Goal: Transaction & Acquisition: Purchase product/service

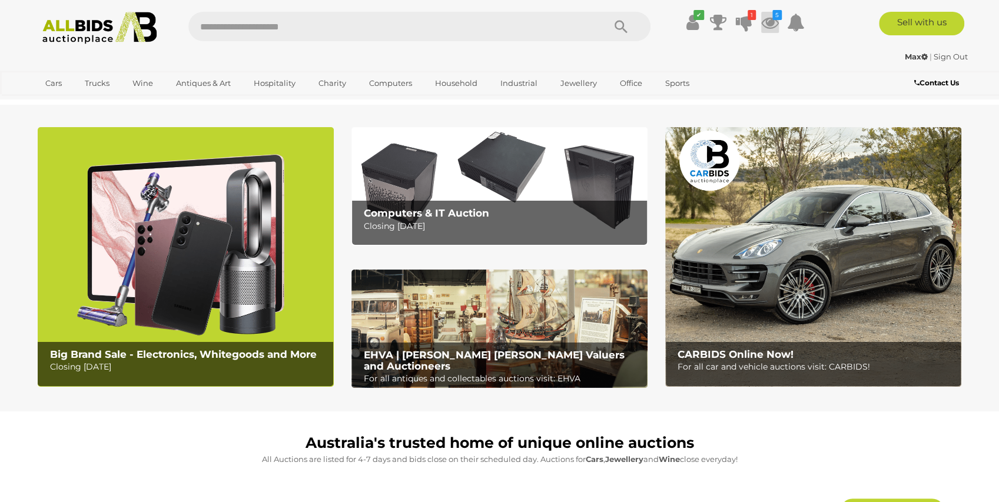
click at [771, 22] on icon at bounding box center [770, 22] width 18 height 21
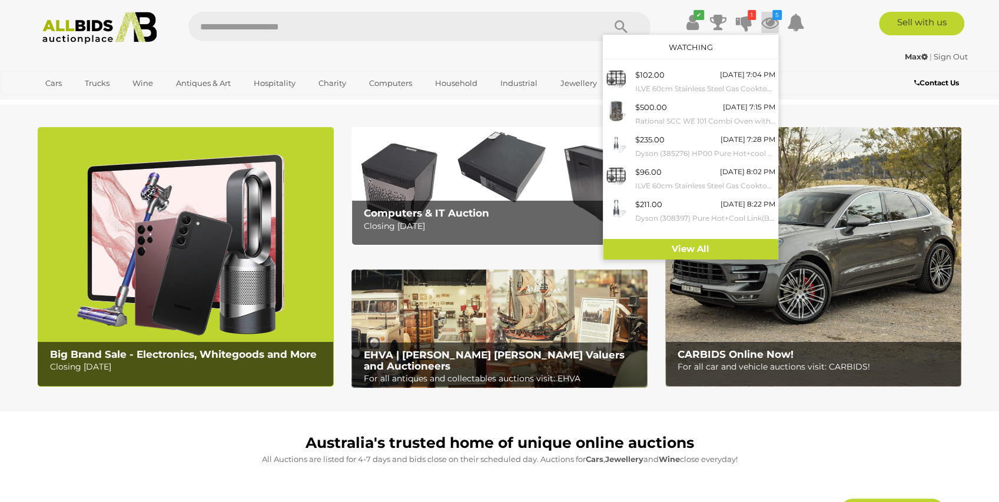
click at [271, 239] on img at bounding box center [186, 257] width 296 height 260
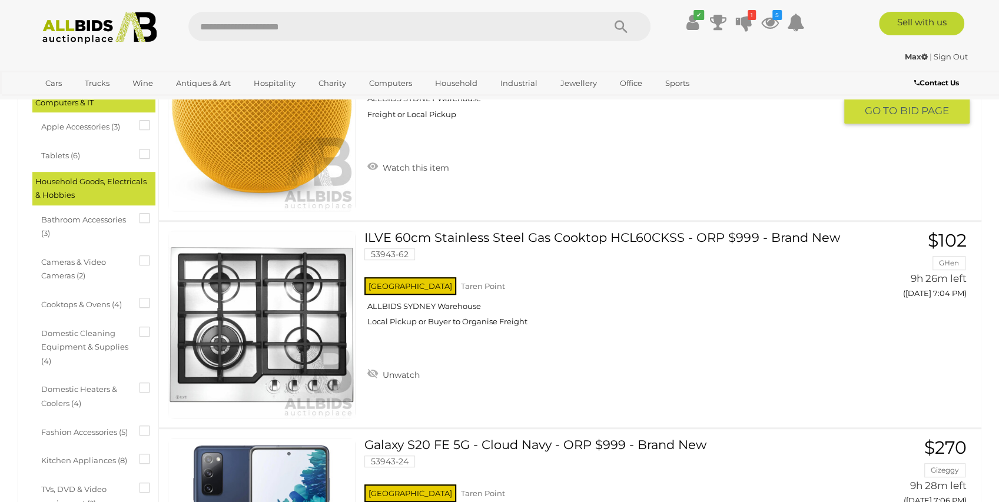
scroll to position [392, 0]
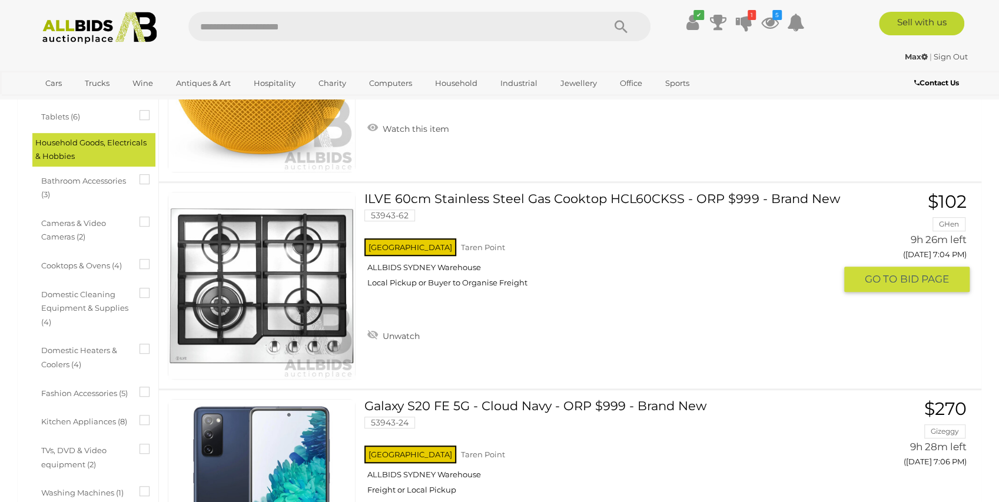
click at [471, 198] on link "ILVE 60cm Stainless Steel Gas Cooktop HCL60CKSS - ORP $999 - Brand New 53943-62…" at bounding box center [604, 244] width 462 height 105
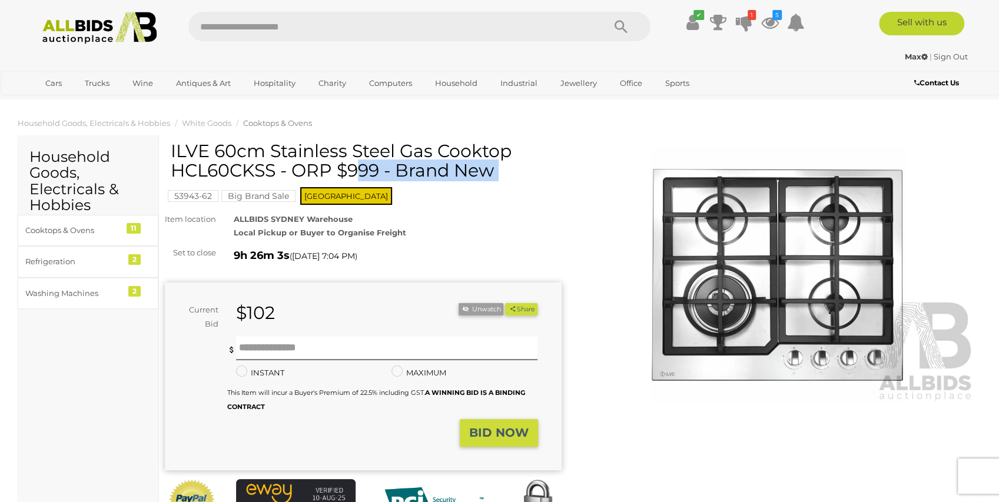
drag, startPoint x: 169, startPoint y: 146, endPoint x: 233, endPoint y: 159, distance: 65.5
click at [234, 159] on div "ILVE 60cm Stainless Steel Gas Cooktop HCL60CKSS - ORP $999 - Brand New 53943-62…" at bounding box center [363, 347] width 397 height 413
click at [233, 159] on h1 "ILVE 60cm Stainless Steel Gas Cooktop HCL60CKSS - ORP $999 - Brand New" at bounding box center [365, 160] width 388 height 39
click at [405, 235] on div "ALLBIDS SYDNEY Warehouse Local Pickup or Buyer to Organise Freight Let us know …" at bounding box center [397, 227] width 345 height 28
